Goal: Find specific page/section: Find specific page/section

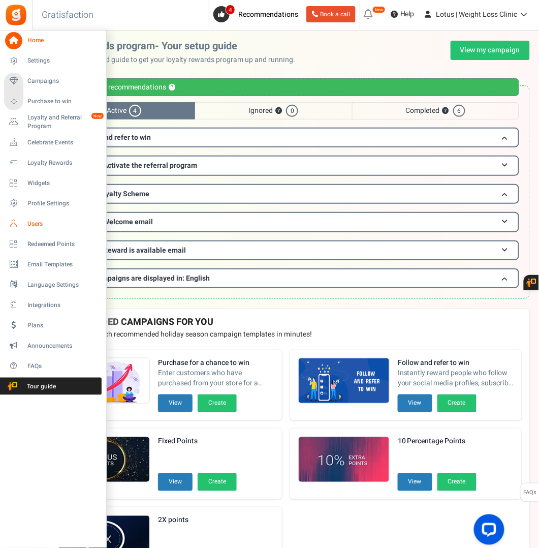
click at [32, 223] on span "Users" at bounding box center [62, 224] width 71 height 9
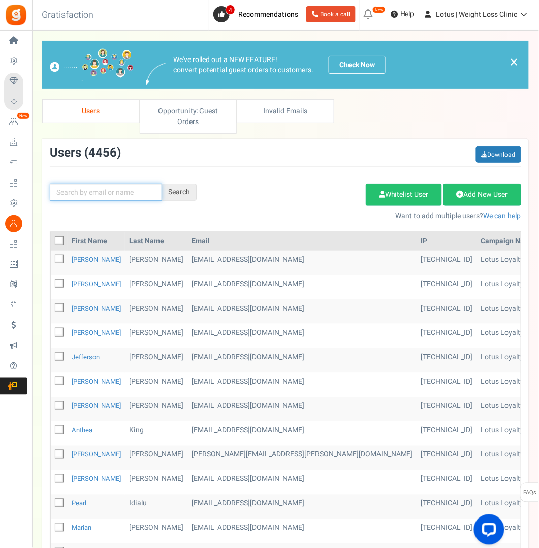
click at [82, 190] on input "text" at bounding box center [106, 192] width 112 height 17
click at [86, 192] on input "text" at bounding box center [106, 192] width 112 height 17
paste input "[EMAIL_ADDRESS][DOMAIN_NAME]"
type input "[EMAIL_ADDRESS][DOMAIN_NAME]"
click at [179, 189] on div "Search" at bounding box center [179, 192] width 35 height 17
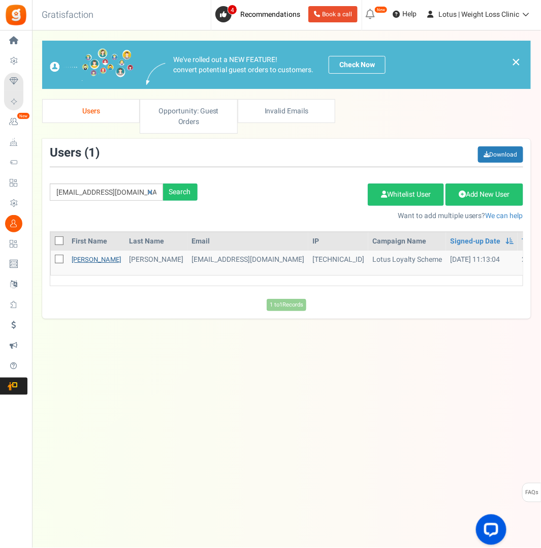
click at [82, 258] on link "[PERSON_NAME]" at bounding box center [96, 260] width 49 height 10
